Goal: Task Accomplishment & Management: Manage account settings

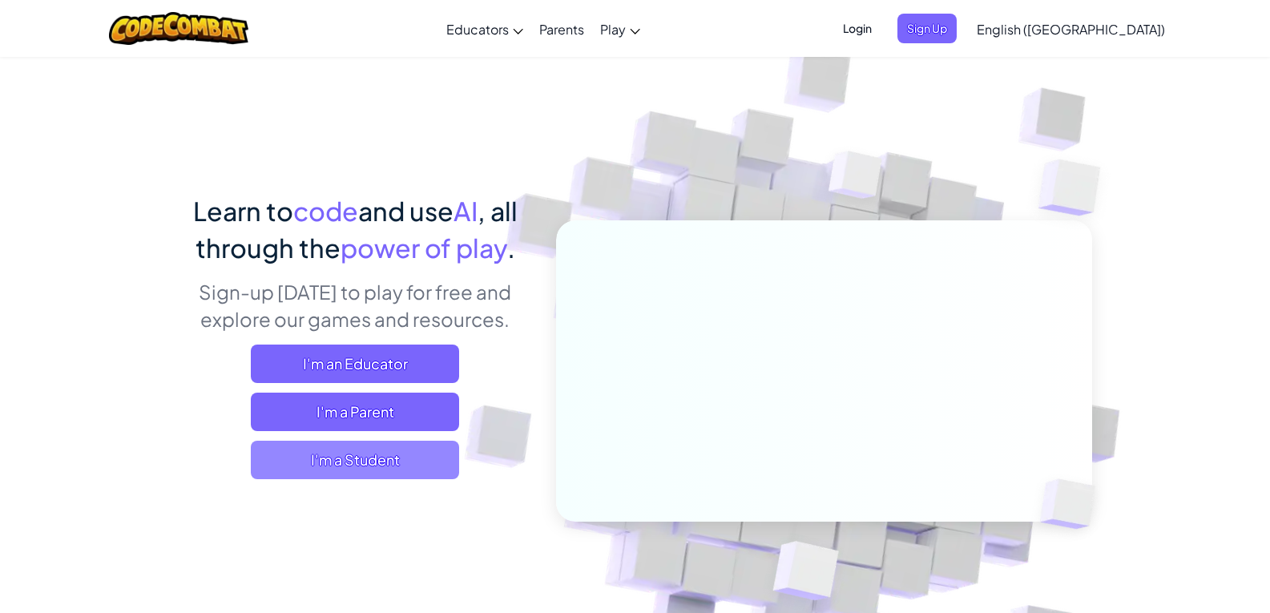
click at [390, 446] on span "I'm a Student" at bounding box center [355, 460] width 208 height 38
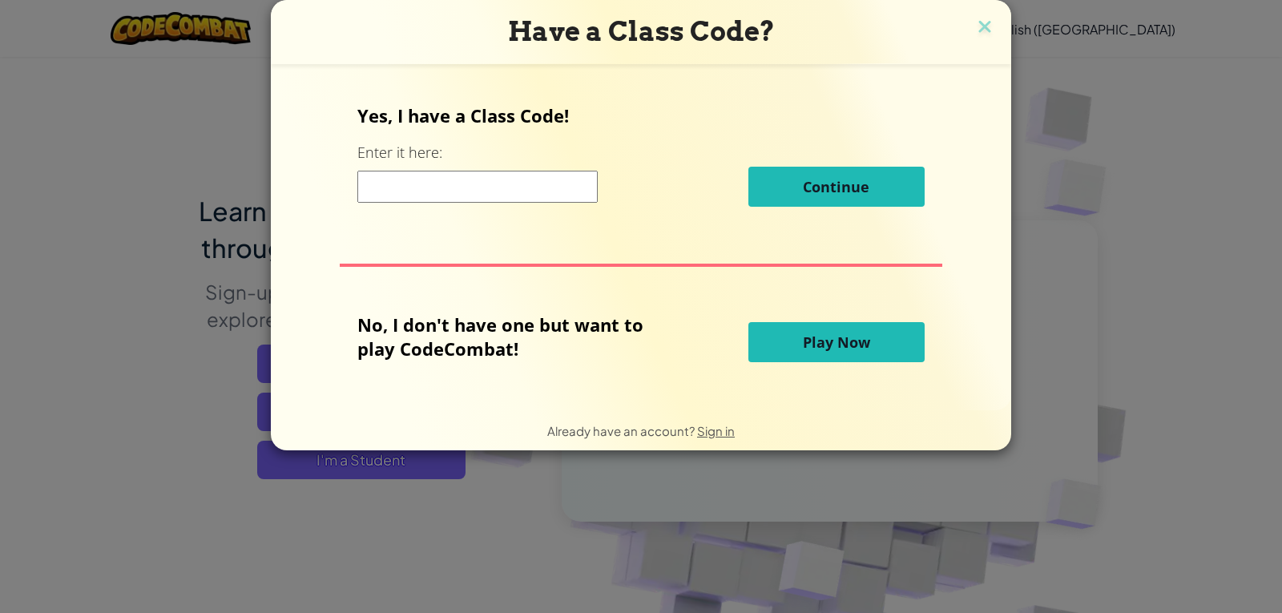
click at [534, 185] on input at bounding box center [477, 187] width 240 height 32
type input "BurnLeftThin"
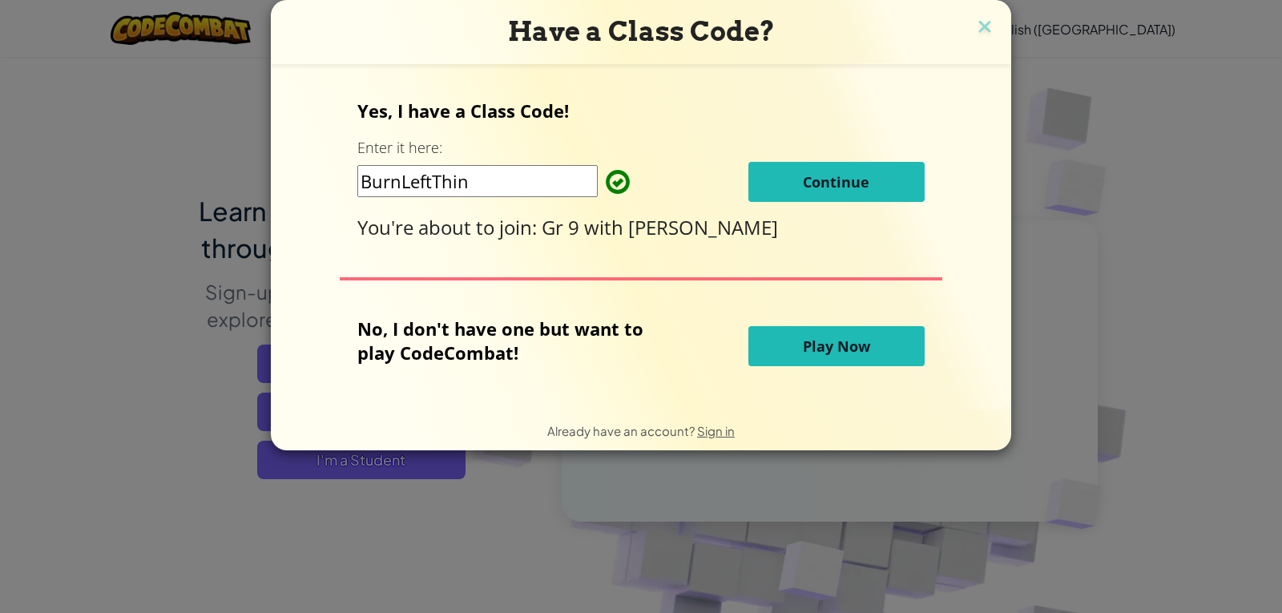
click at [834, 190] on span "Continue" at bounding box center [836, 181] width 67 height 19
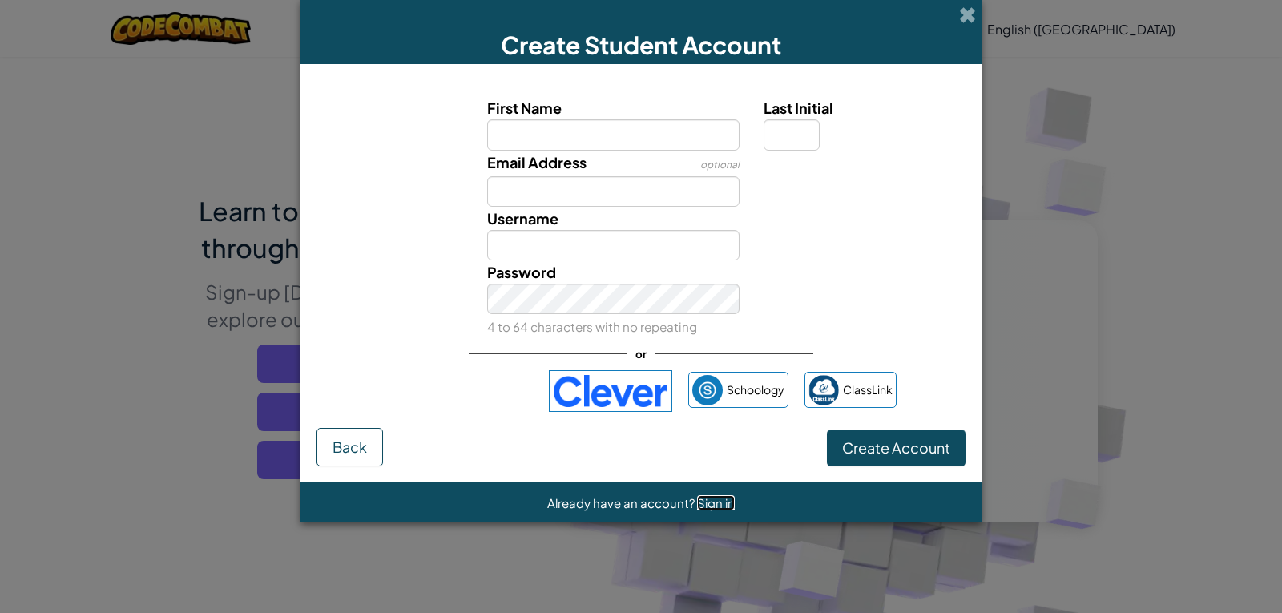
click at [728, 502] on span "Sign in" at bounding box center [716, 502] width 38 height 15
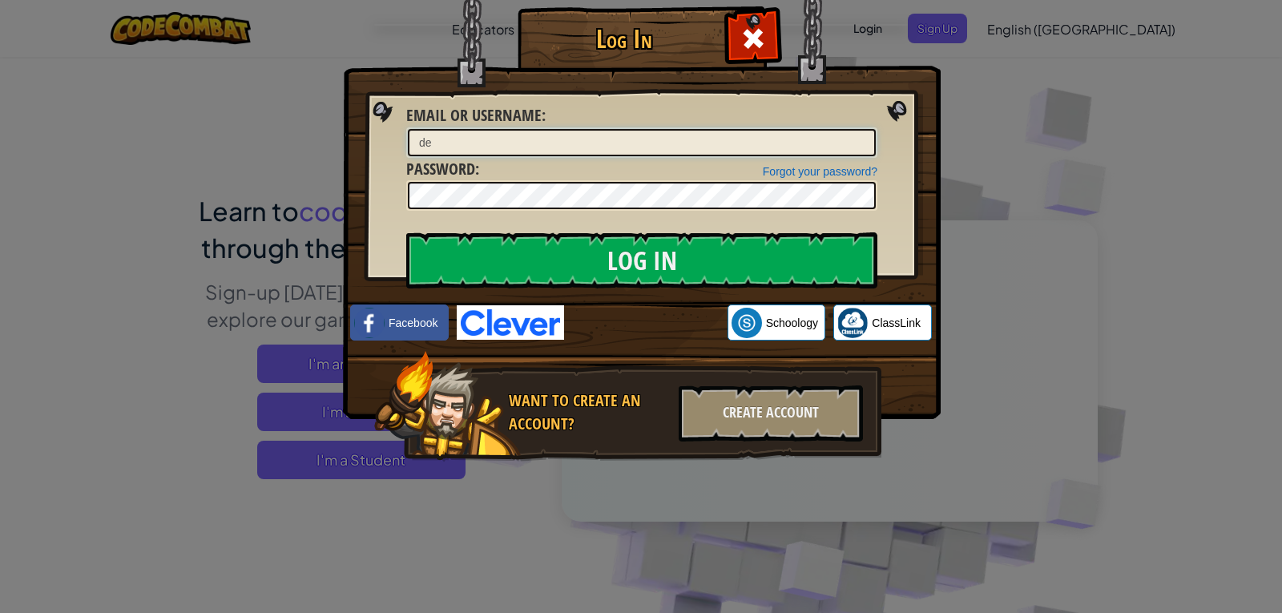
type input "d"
type input "[PERSON_NAME]"
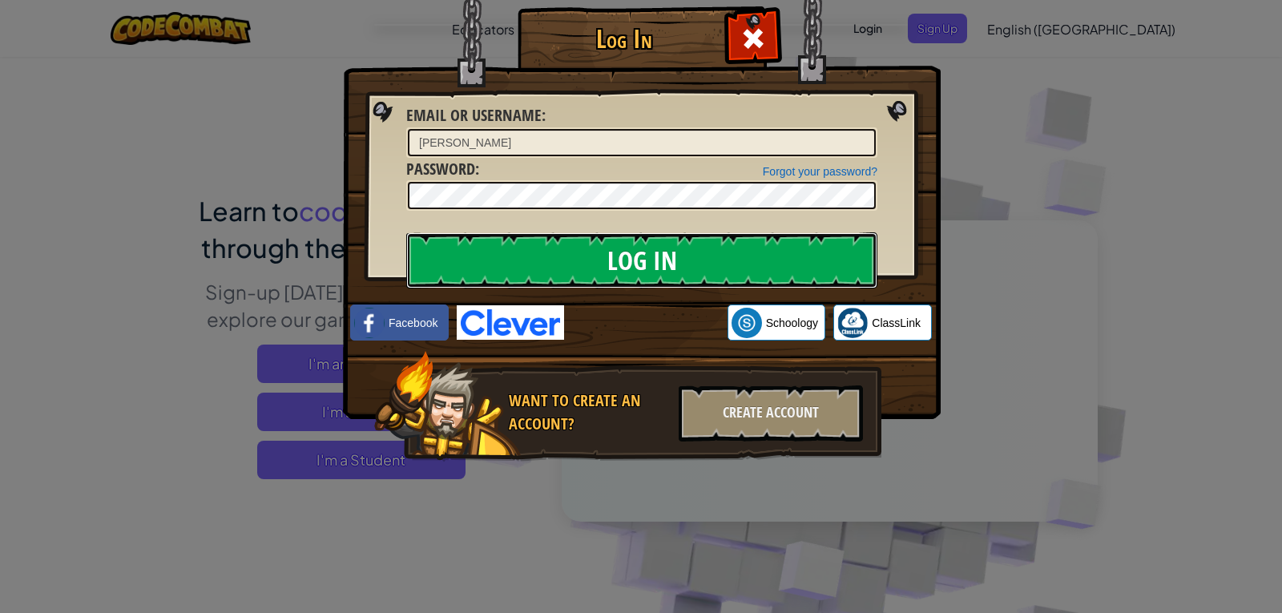
click at [676, 254] on input "Log In" at bounding box center [641, 260] width 471 height 56
click at [711, 241] on input "Log In" at bounding box center [641, 260] width 471 height 56
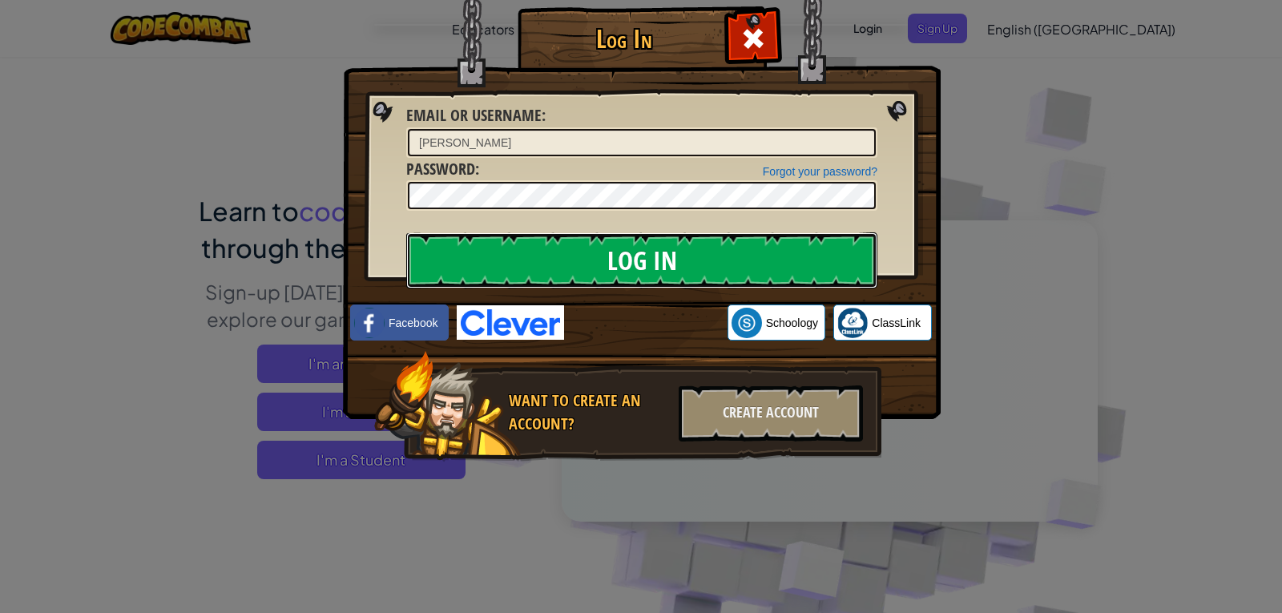
click at [711, 241] on input "Log In" at bounding box center [641, 260] width 471 height 56
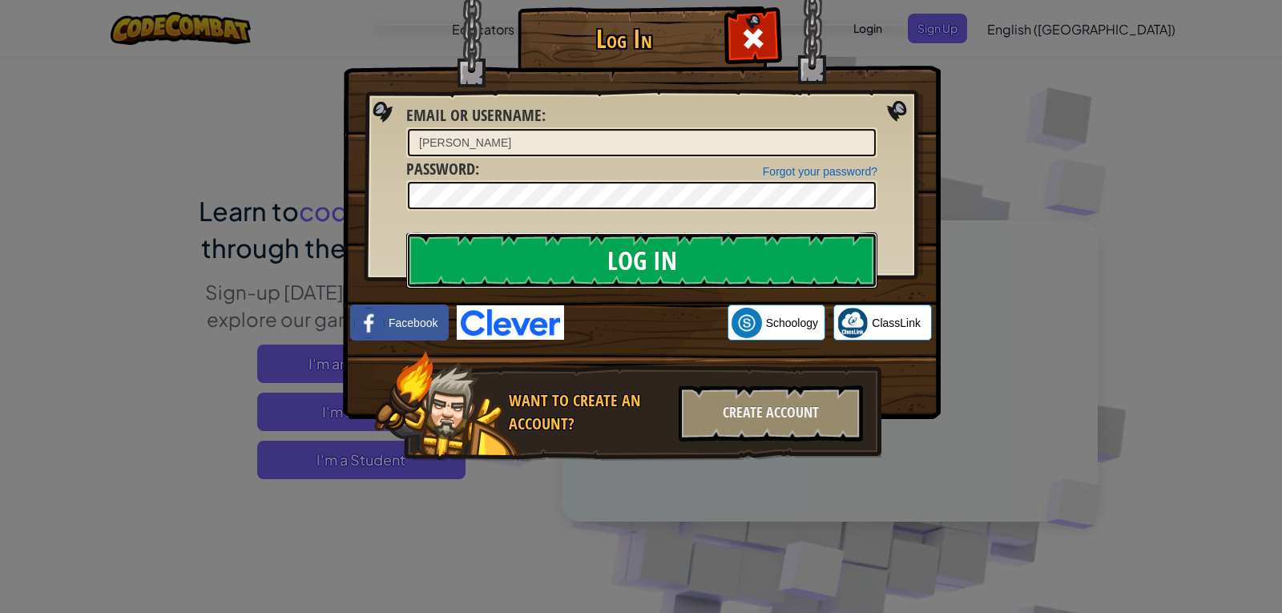
click at [711, 241] on input "Log In" at bounding box center [641, 260] width 471 height 56
click at [711, 244] on input "Log In" at bounding box center [641, 260] width 471 height 56
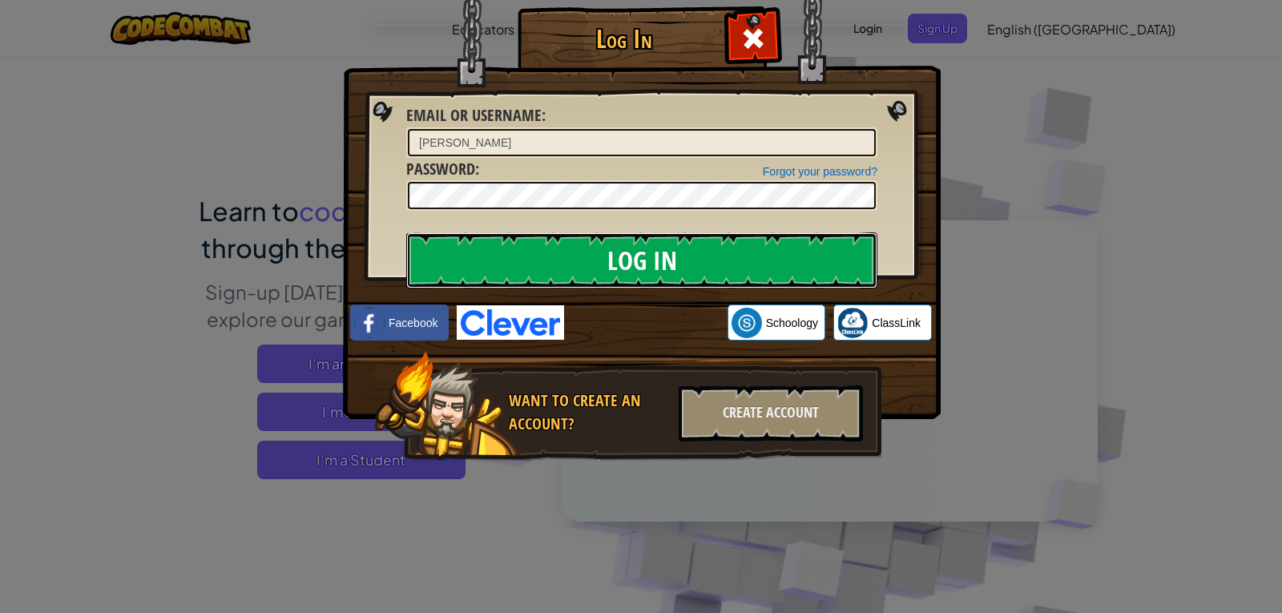
click at [711, 244] on input "Log In" at bounding box center [641, 260] width 471 height 56
